Goal: Task Accomplishment & Management: Complete application form

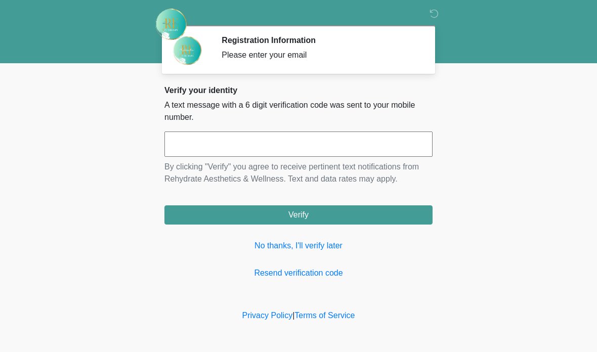
click at [319, 247] on link "No thanks, I'll verify later" at bounding box center [299, 246] width 268 height 12
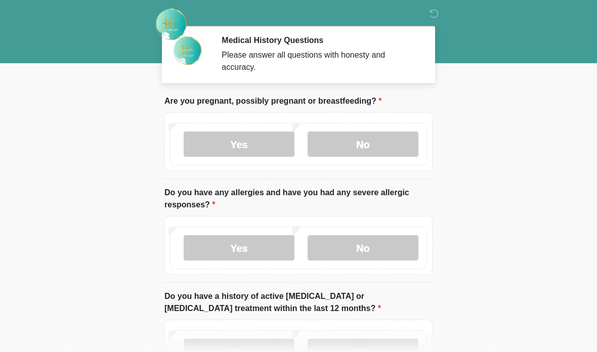
click at [402, 143] on label "No" at bounding box center [363, 144] width 111 height 25
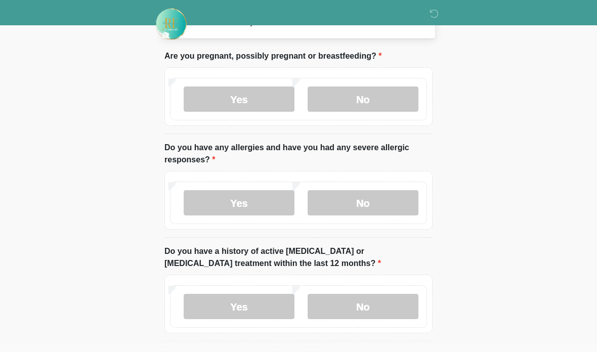
scroll to position [45, 0]
click at [402, 205] on label "No" at bounding box center [363, 202] width 111 height 25
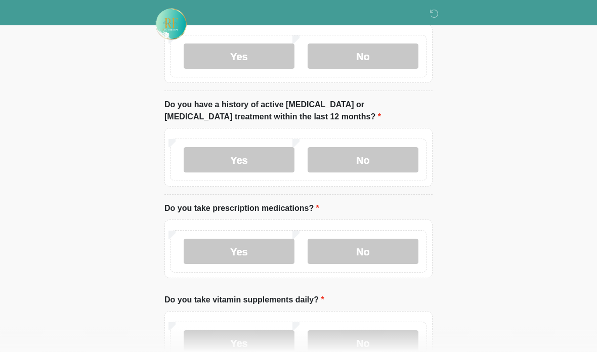
scroll to position [192, 0]
click at [402, 147] on label "No" at bounding box center [363, 159] width 111 height 25
click at [374, 251] on label "No" at bounding box center [363, 250] width 111 height 25
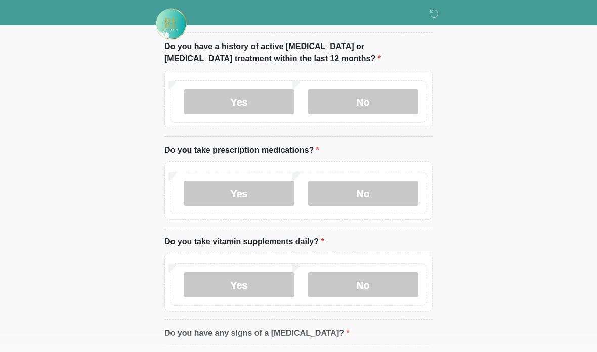
click at [385, 289] on label "No" at bounding box center [363, 285] width 111 height 25
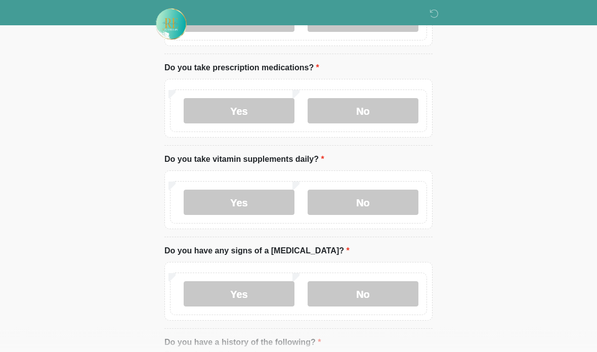
scroll to position [333, 0]
click at [391, 293] on label "No" at bounding box center [363, 293] width 111 height 25
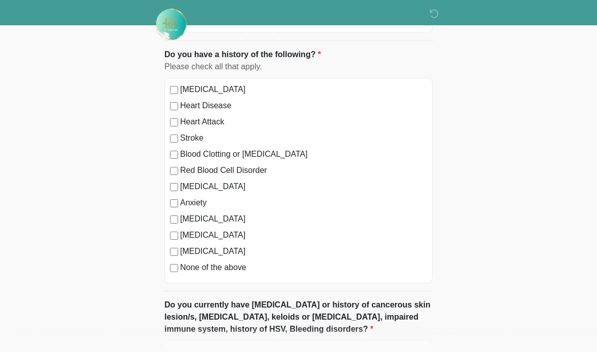
scroll to position [622, 0]
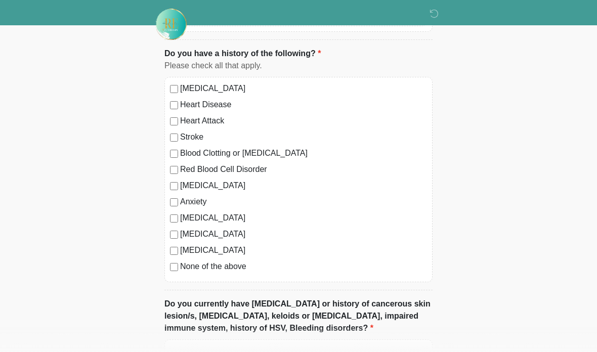
click at [217, 264] on label "None of the above" at bounding box center [303, 267] width 247 height 12
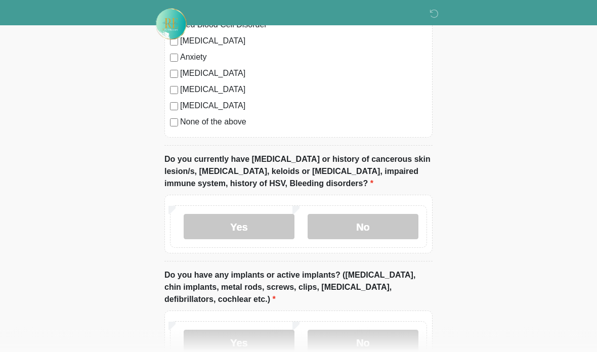
scroll to position [765, 0]
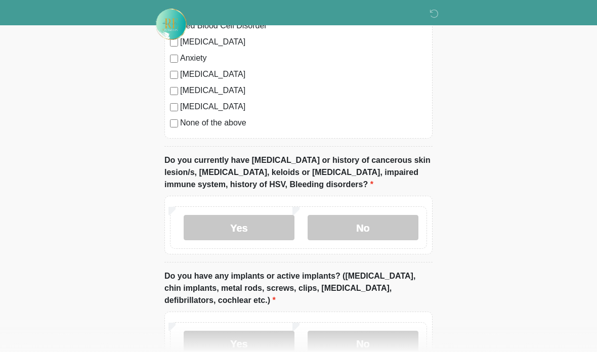
click at [396, 226] on label "No" at bounding box center [363, 227] width 111 height 25
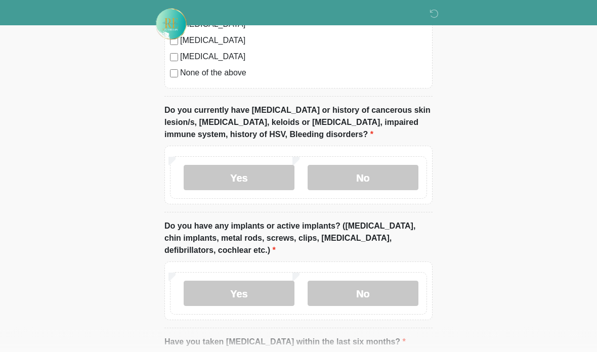
scroll to position [816, 0]
click at [390, 294] on label "No" at bounding box center [363, 293] width 111 height 25
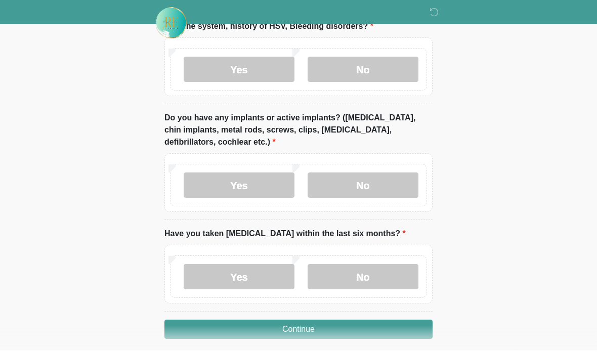
scroll to position [963, 0]
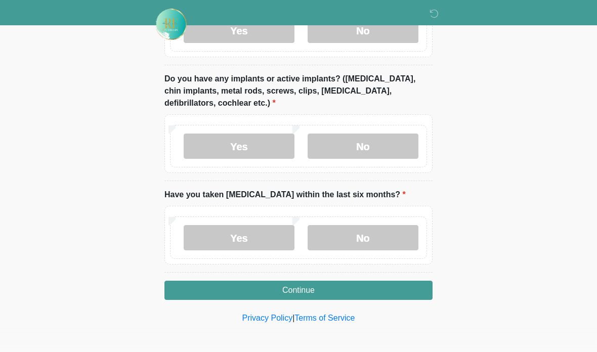
click at [385, 230] on label "No" at bounding box center [363, 237] width 111 height 25
click at [399, 284] on button "Continue" at bounding box center [299, 290] width 268 height 19
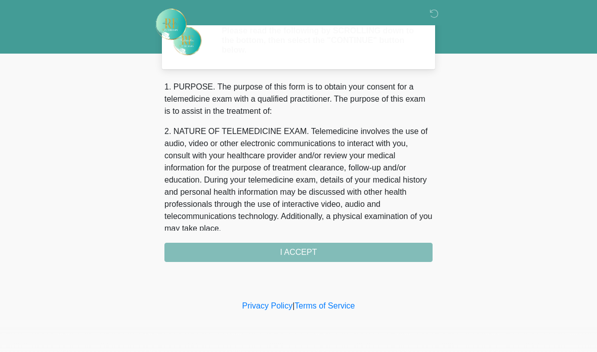
scroll to position [0, 0]
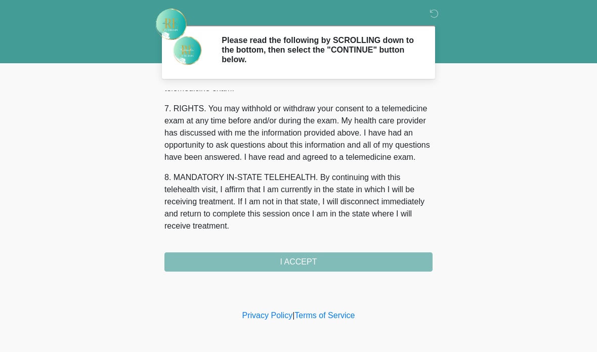
click at [362, 258] on button "I ACCEPT" at bounding box center [299, 262] width 268 height 19
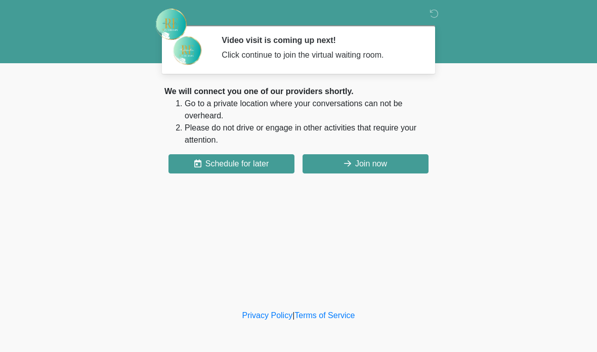
click at [404, 162] on button "Join now" at bounding box center [366, 163] width 126 height 19
